Goal: Ask a question: Seek information or help from site administrators or community

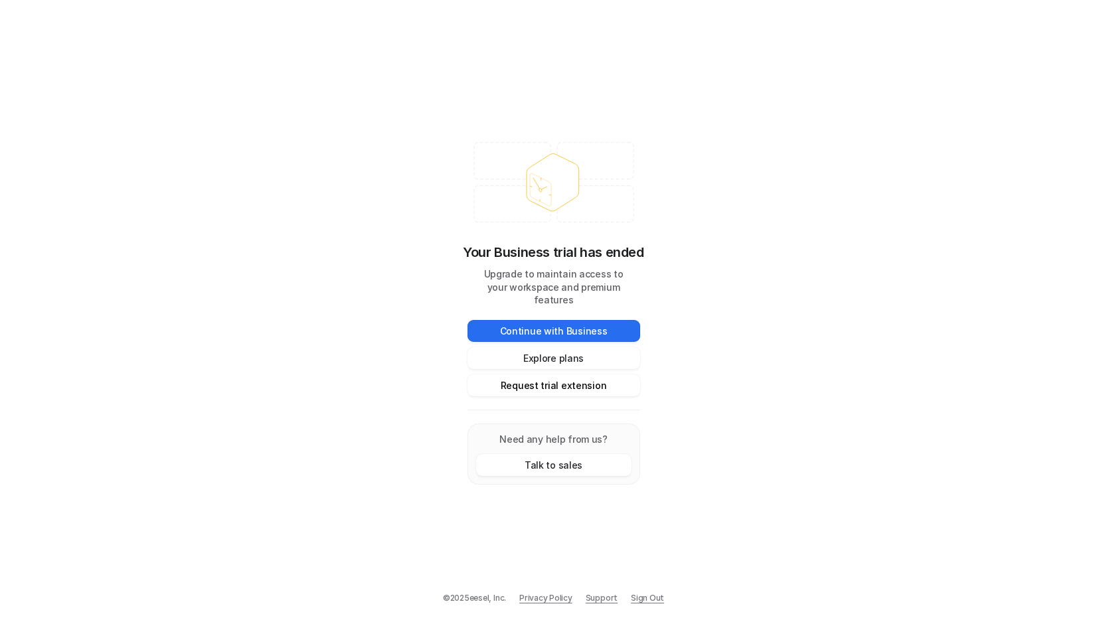
click at [583, 385] on button "Request trial extension" at bounding box center [553, 385] width 173 height 22
click at [528, 357] on button "Explore plans" at bounding box center [553, 358] width 173 height 22
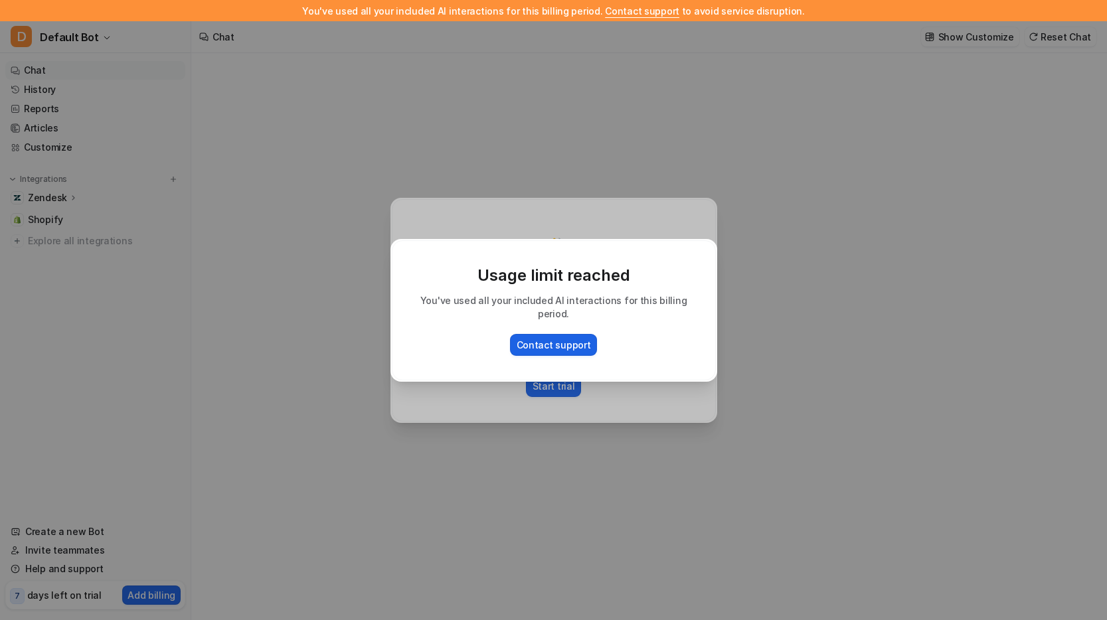
type textarea "**********"
click at [574, 341] on button "Contact support" at bounding box center [554, 345] width 88 height 22
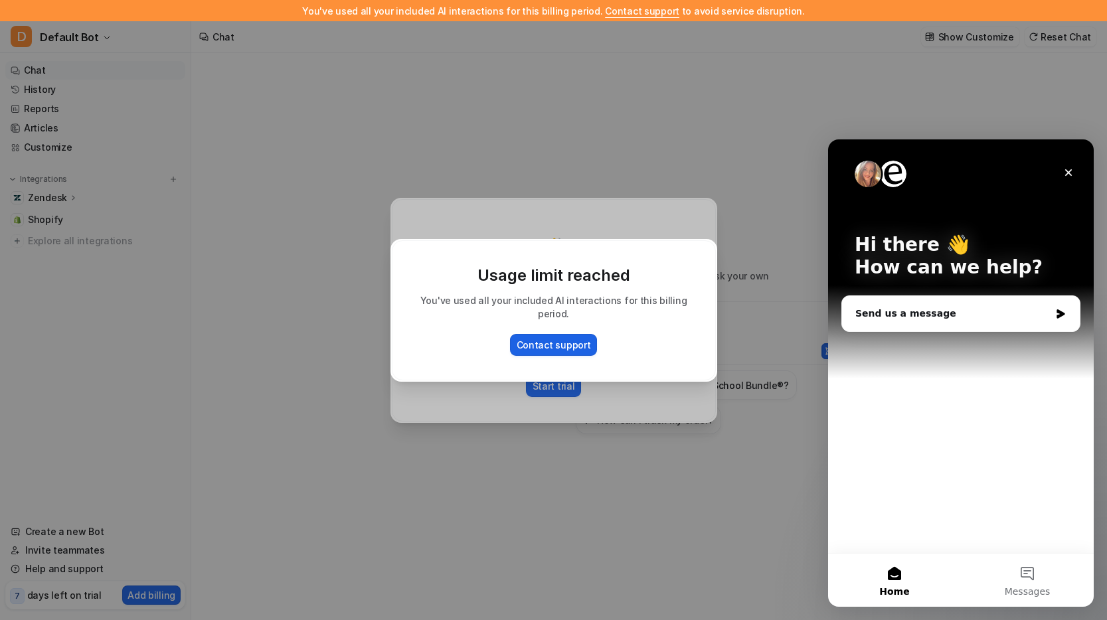
click at [559, 335] on button "Contact support" at bounding box center [554, 345] width 88 height 22
click at [1070, 170] on icon "Close" at bounding box center [1068, 172] width 11 height 11
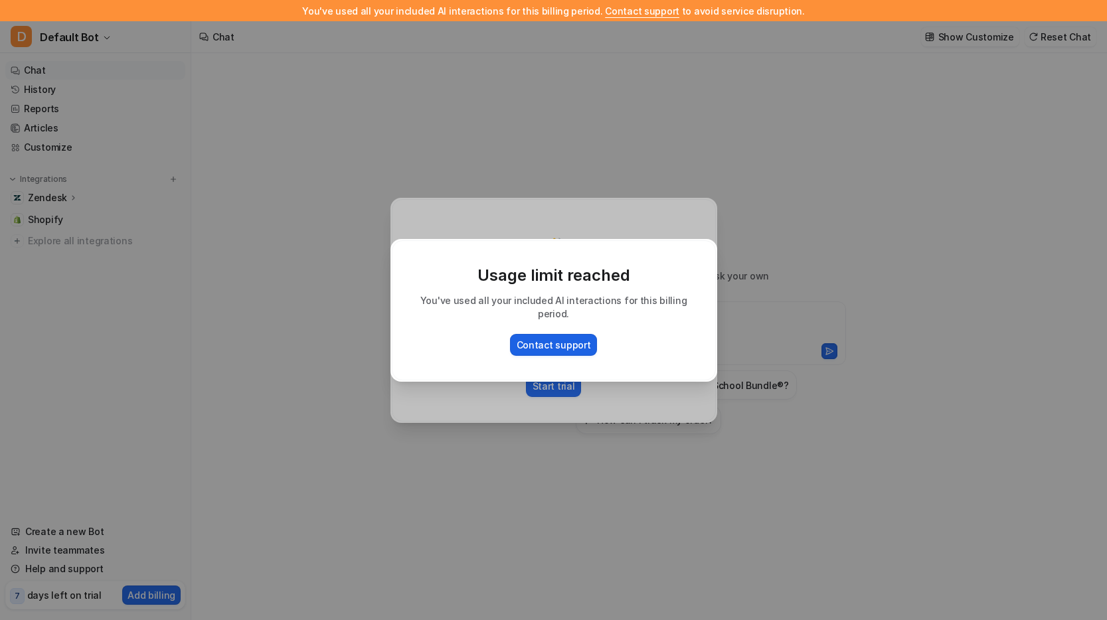
click at [537, 334] on button "Contact support" at bounding box center [554, 345] width 88 height 22
type textarea "**********"
click at [562, 334] on button "Contact support" at bounding box center [554, 345] width 88 height 22
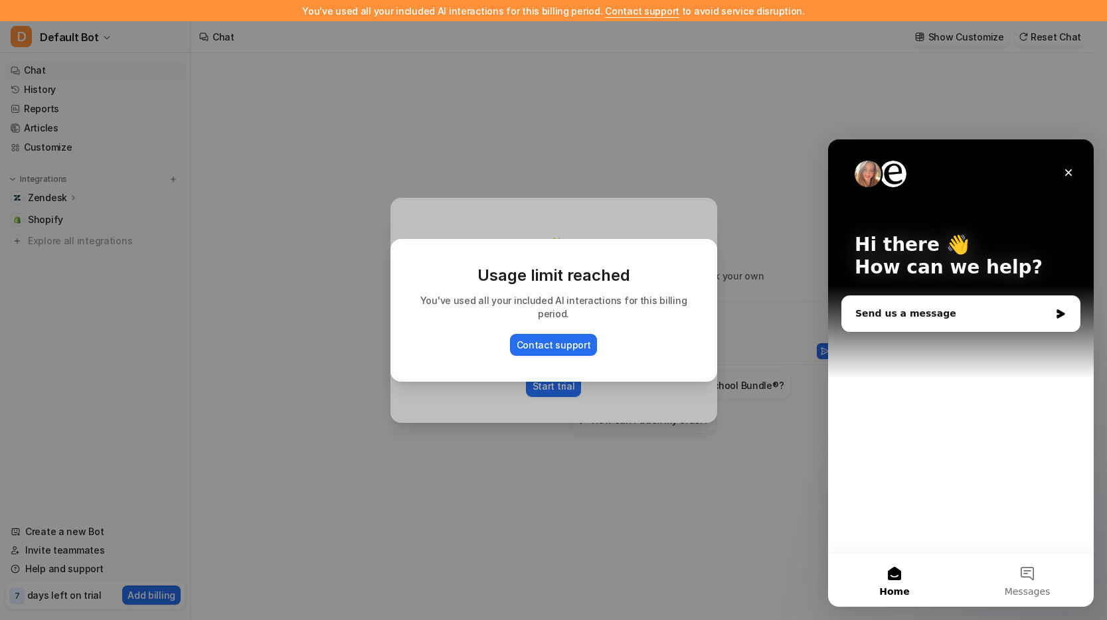
click at [871, 175] on img "Intercom messenger" at bounding box center [868, 174] width 27 height 27
click at [536, 334] on button "Contact support" at bounding box center [554, 345] width 88 height 22
click at [537, 339] on button "Contact support" at bounding box center [554, 345] width 88 height 22
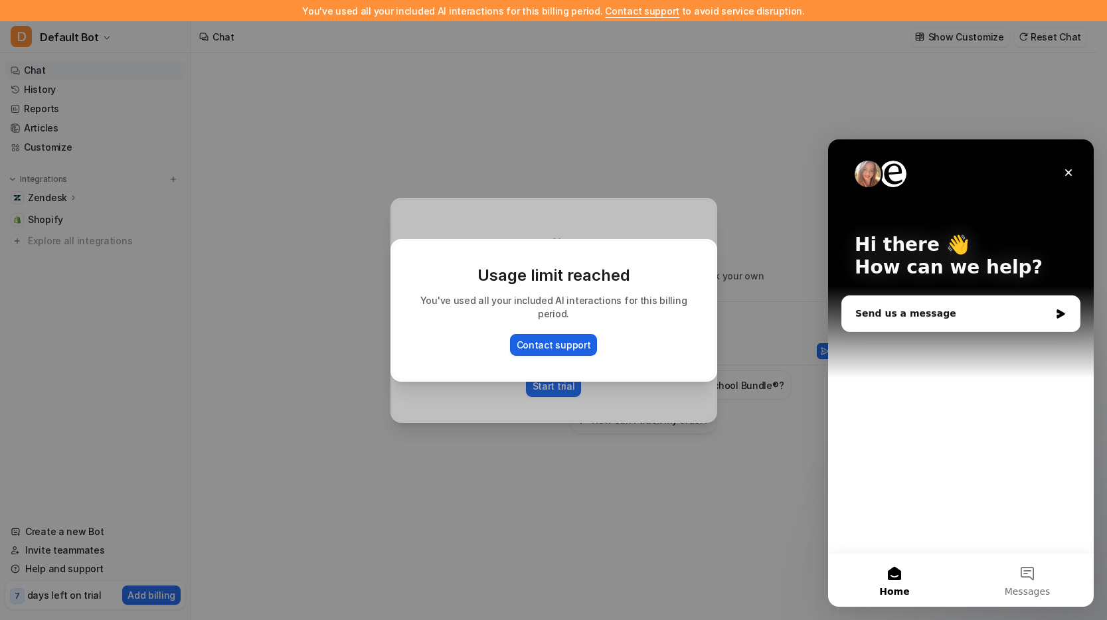
click at [537, 339] on button "Contact support" at bounding box center [554, 345] width 88 height 22
click at [1010, 563] on button "Messages" at bounding box center [1027, 580] width 133 height 53
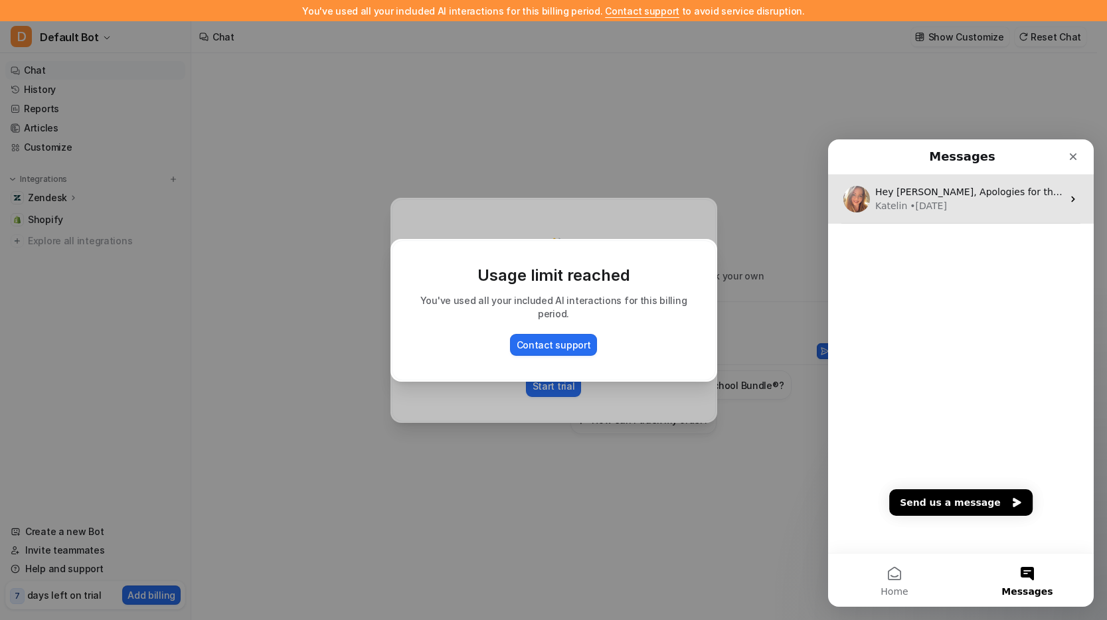
click at [971, 205] on div "Katelin • 12w ago" at bounding box center [968, 206] width 187 height 14
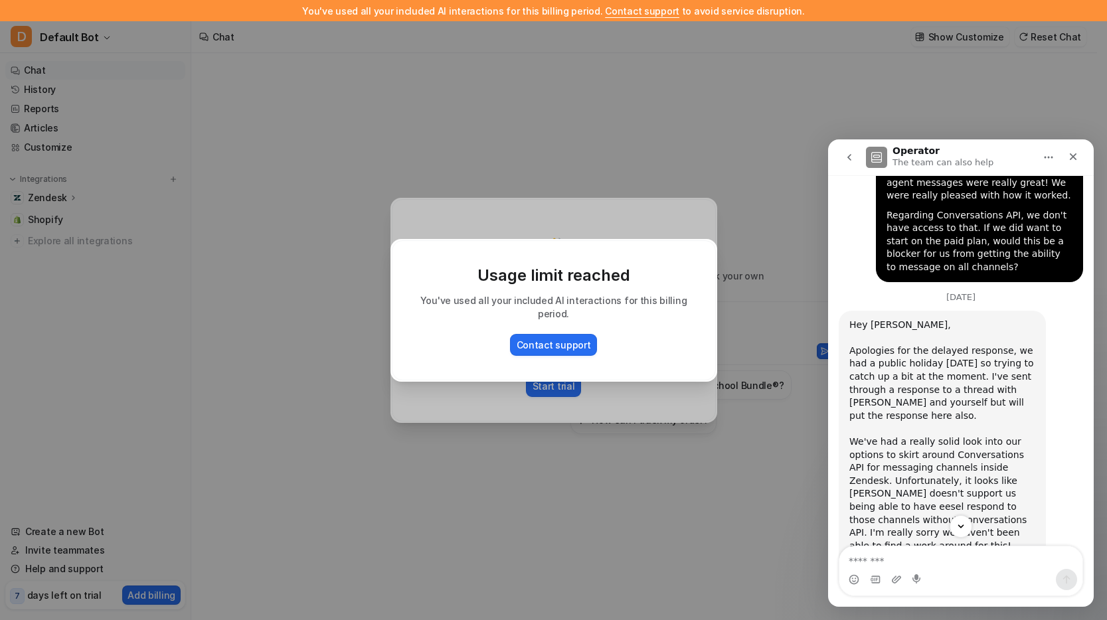
scroll to position [1751, 0]
click at [1033, 167] on div "Operator The team can also help" at bounding box center [950, 157] width 169 height 23
click at [1046, 155] on icon "Home" at bounding box center [1048, 157] width 11 height 11
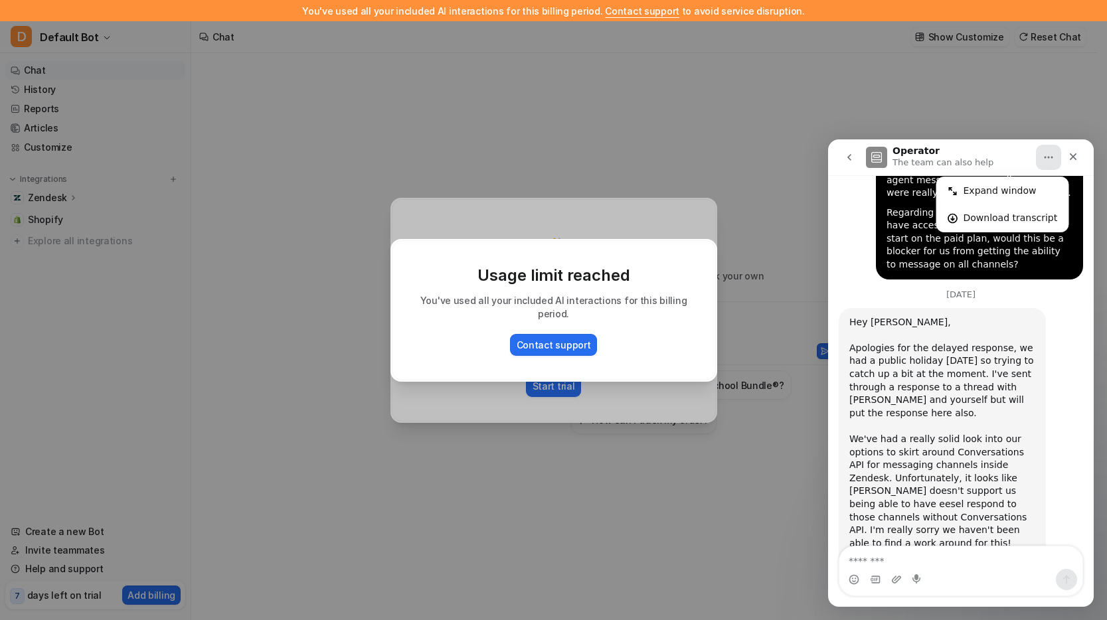
click at [847, 163] on button "go back" at bounding box center [849, 157] width 25 height 25
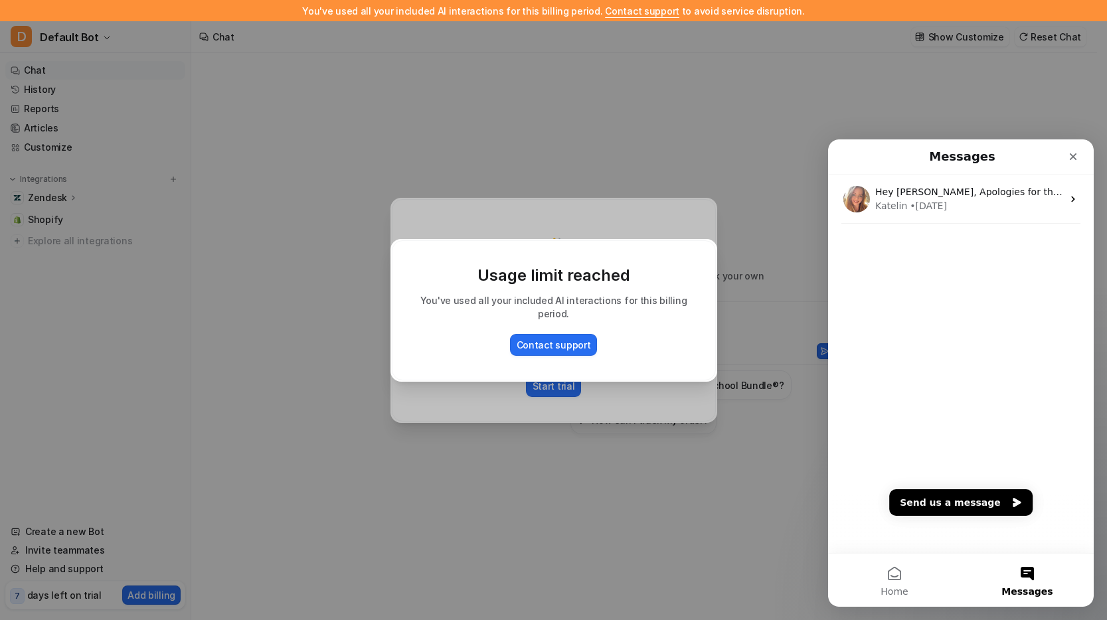
scroll to position [0, 0]
click at [1074, 153] on icon "Close" at bounding box center [1073, 156] width 11 height 11
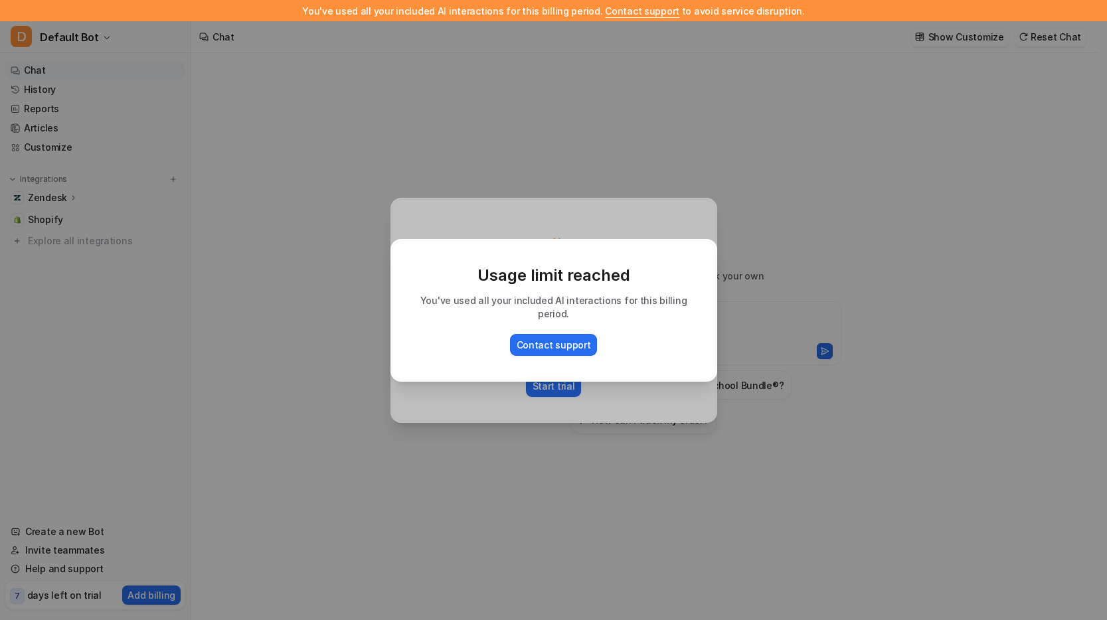
click at [262, 222] on div "Usage limit reached You've used all your included AI interactions for this bill…" at bounding box center [553, 310] width 1107 height 620
type textarea "**********"
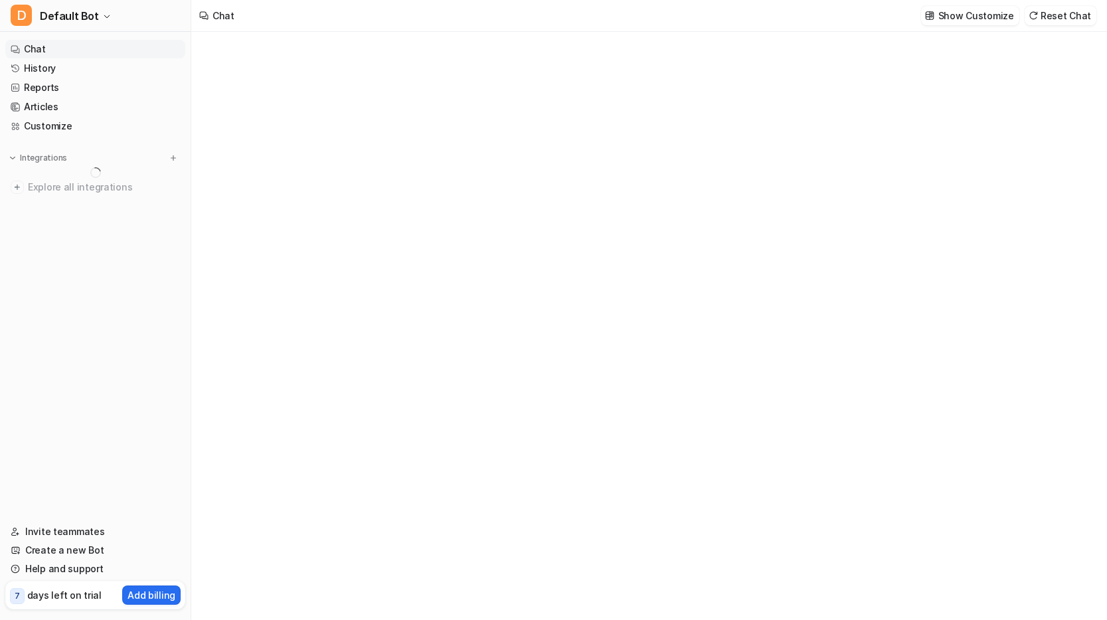
type textarea "**********"
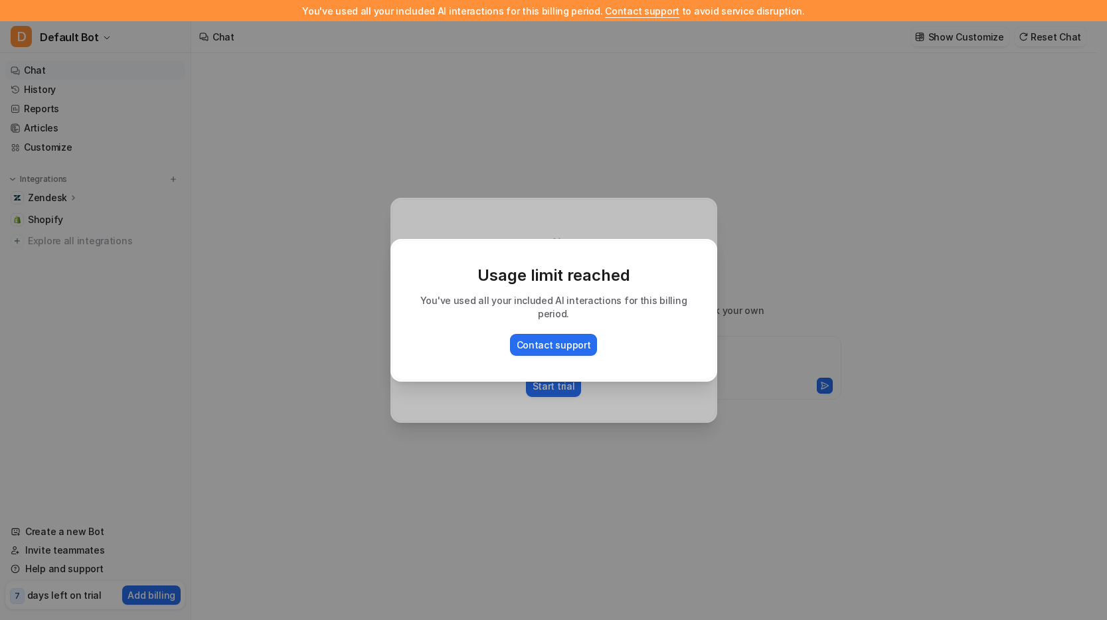
click at [922, 72] on div "Usage limit reached You've used all your included AI interactions for this bill…" at bounding box center [553, 310] width 1107 height 620
type textarea "**********"
